Goal: Find specific page/section: Find specific page/section

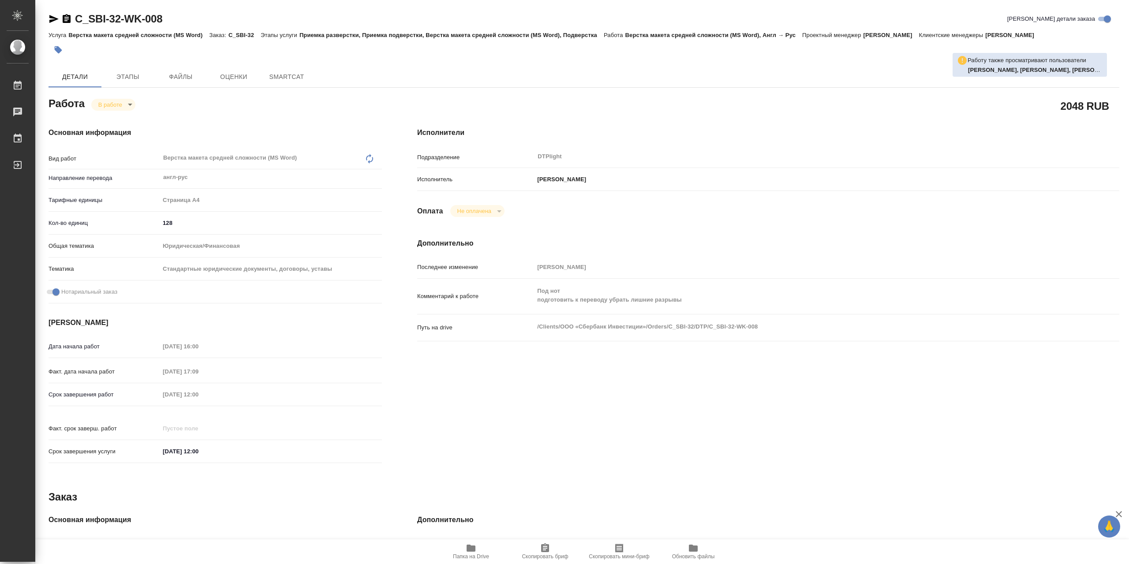
type textarea "x"
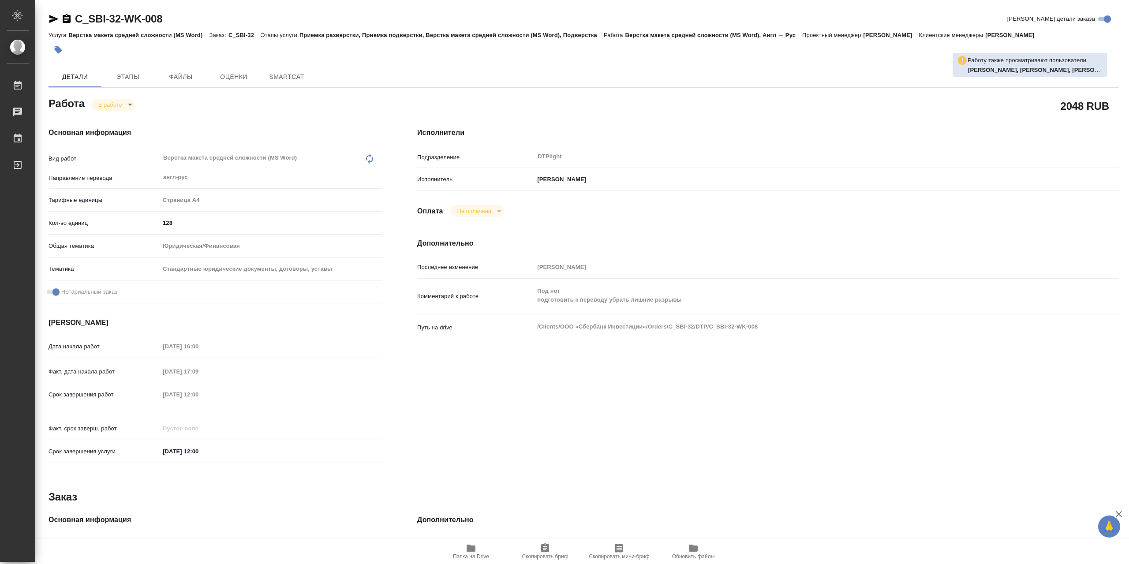
type textarea "x"
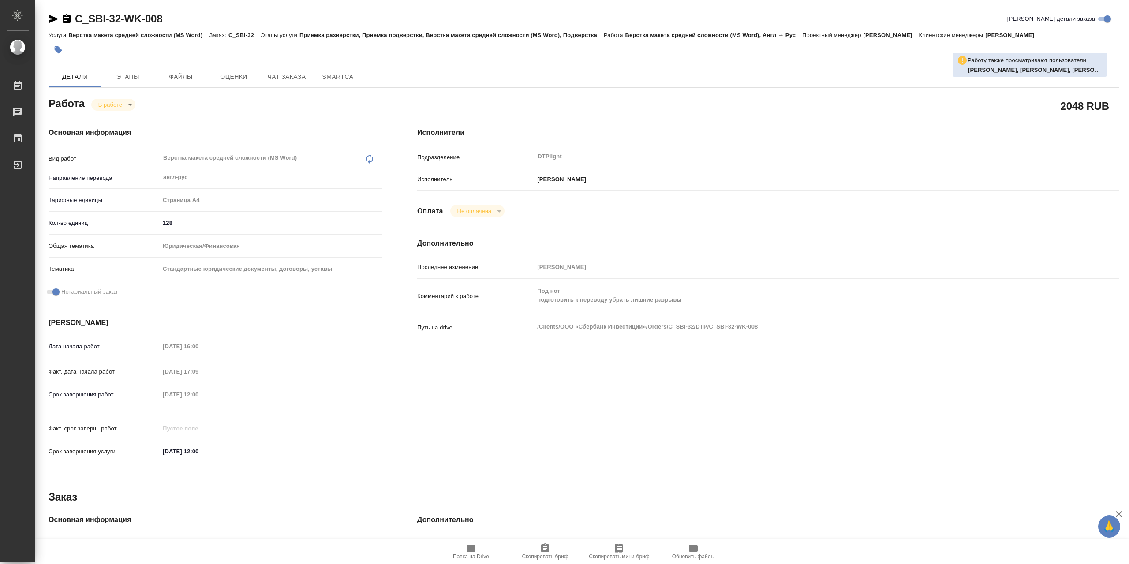
type textarea "x"
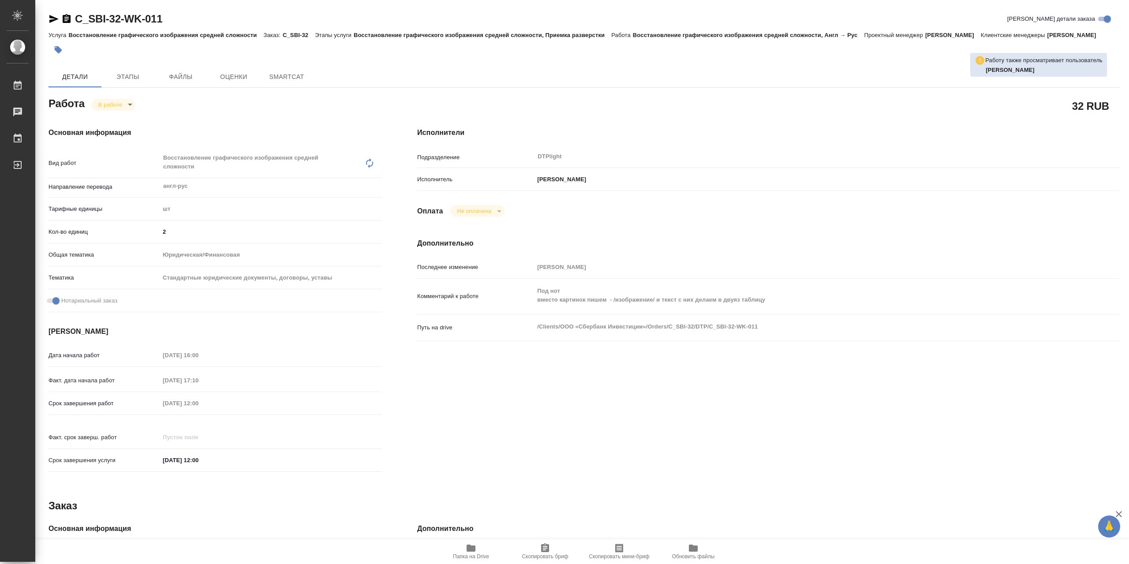
type textarea "x"
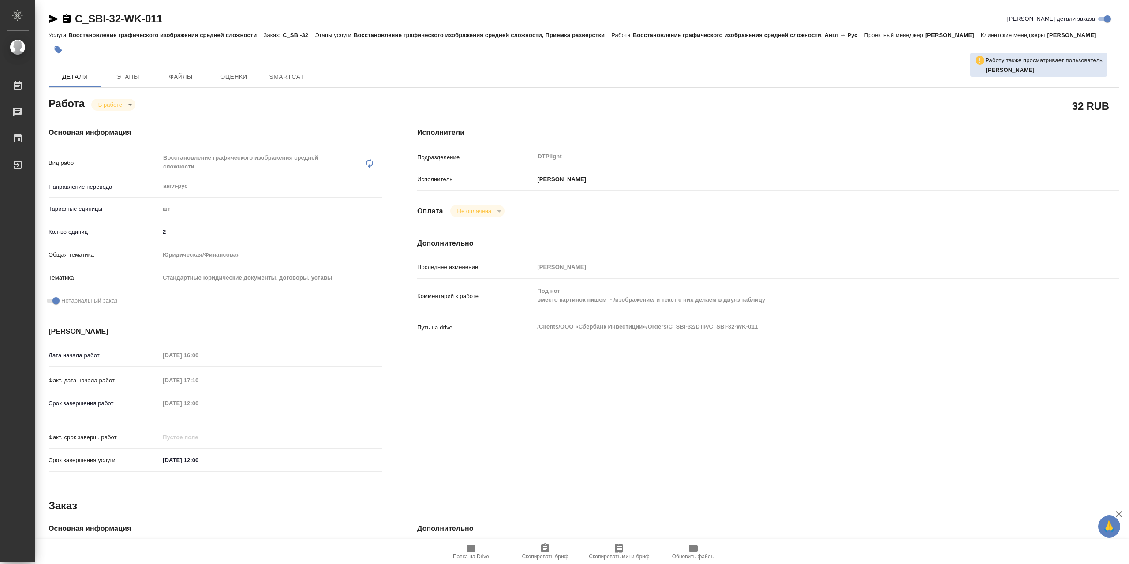
type textarea "x"
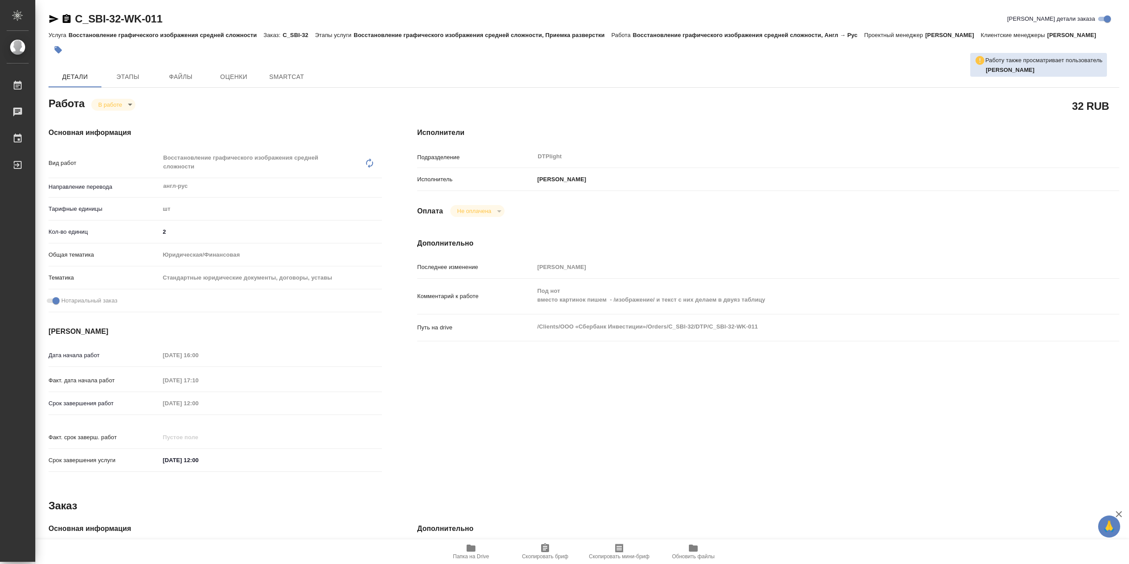
type textarea "x"
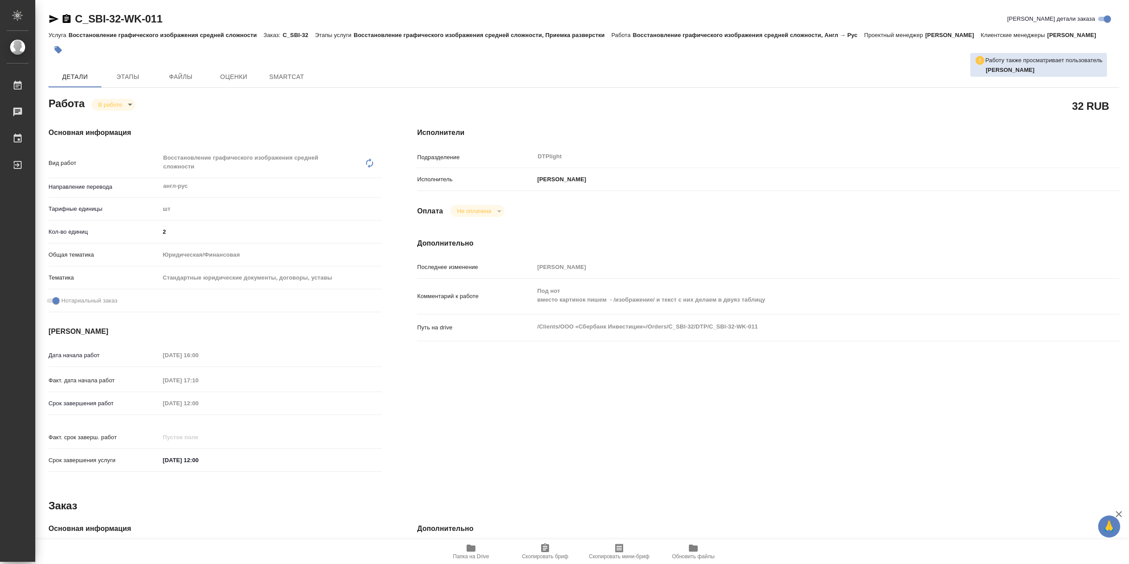
type textarea "x"
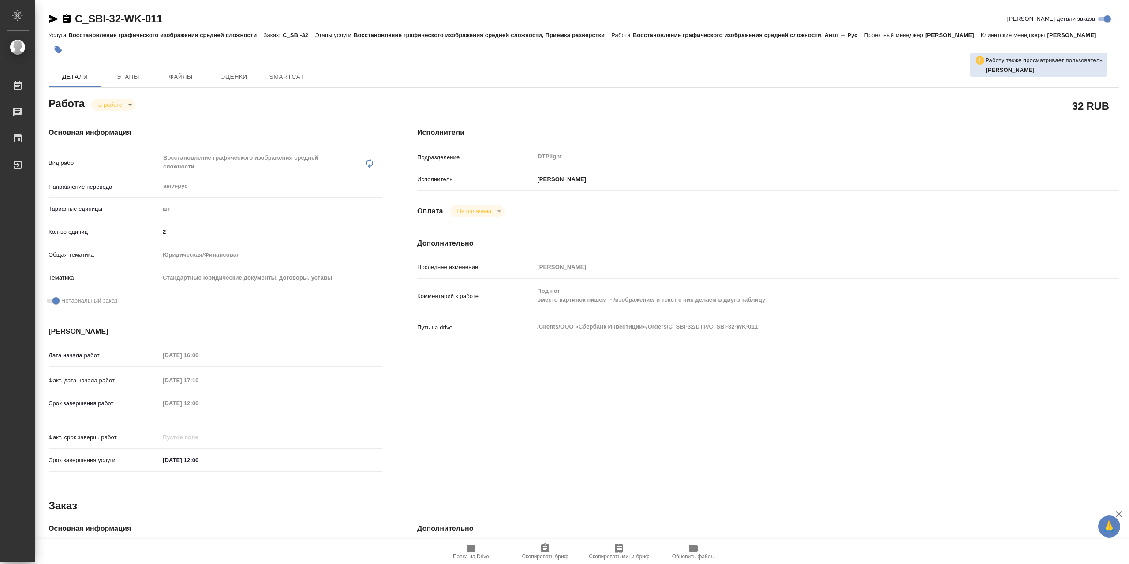
type textarea "x"
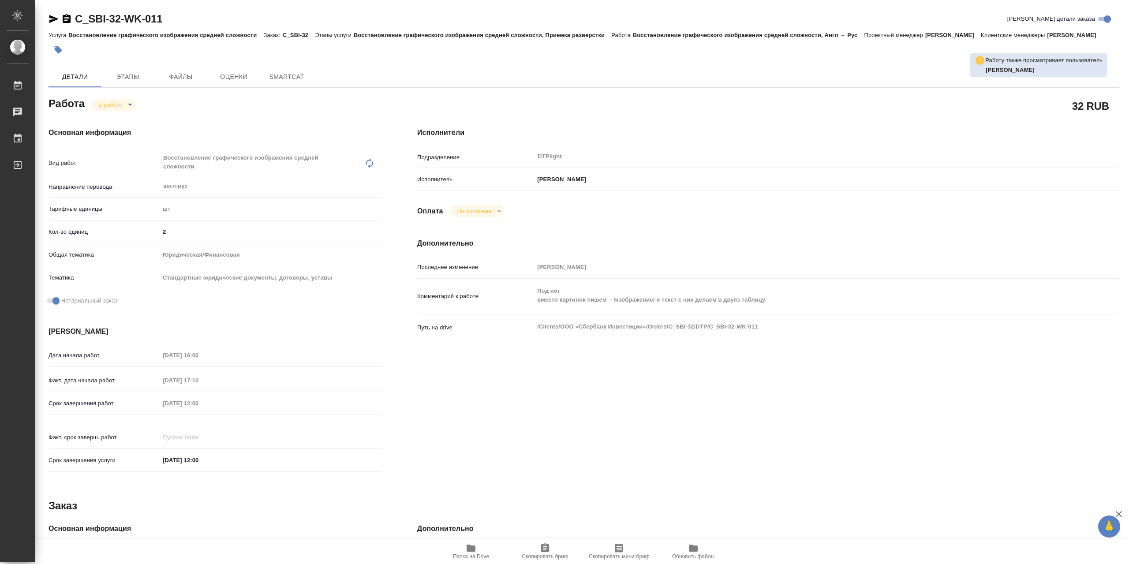
type textarea "x"
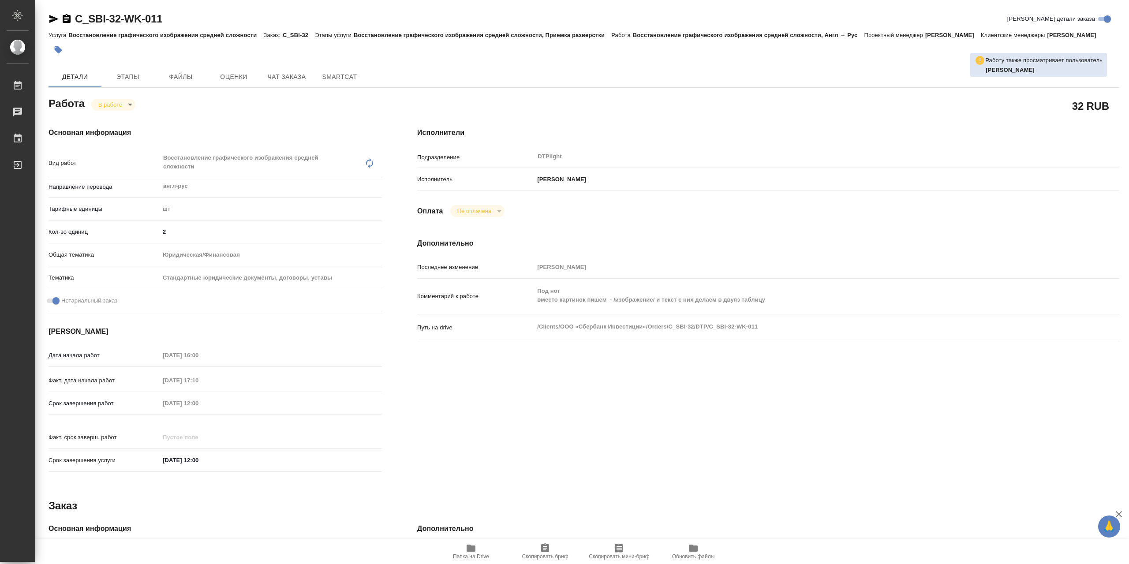
type textarea "x"
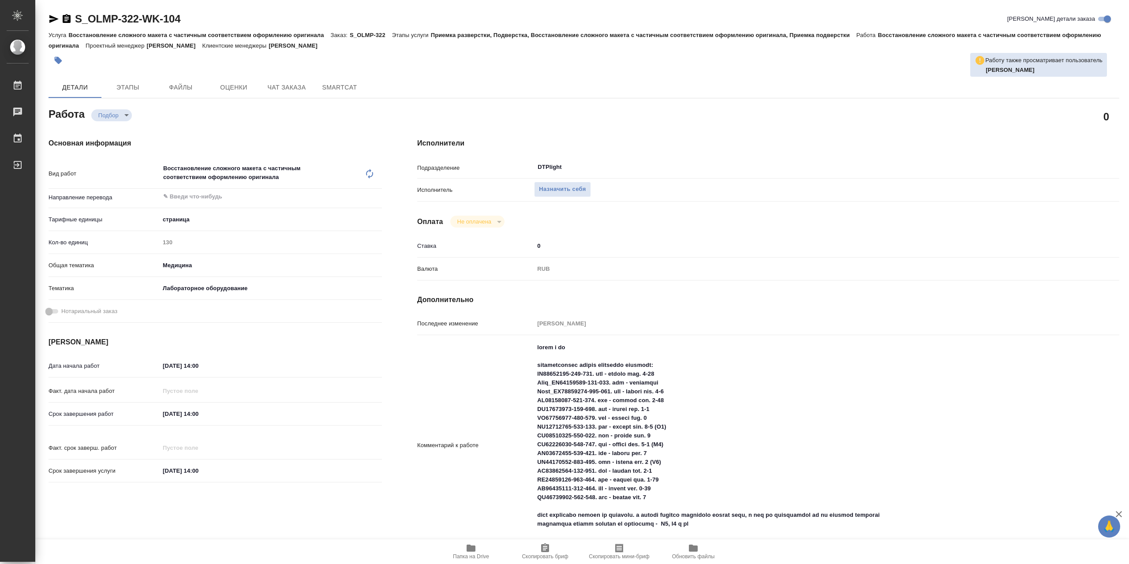
scroll to position [88, 0]
